Goal: Check status: Check status

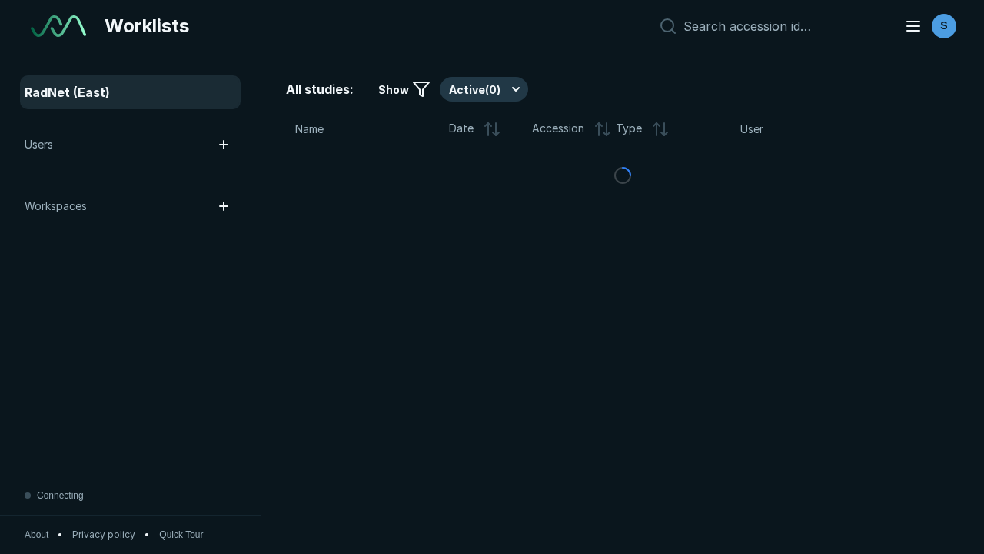
scroll to position [4200, 6407]
